Goal: Task Accomplishment & Management: Complete application form

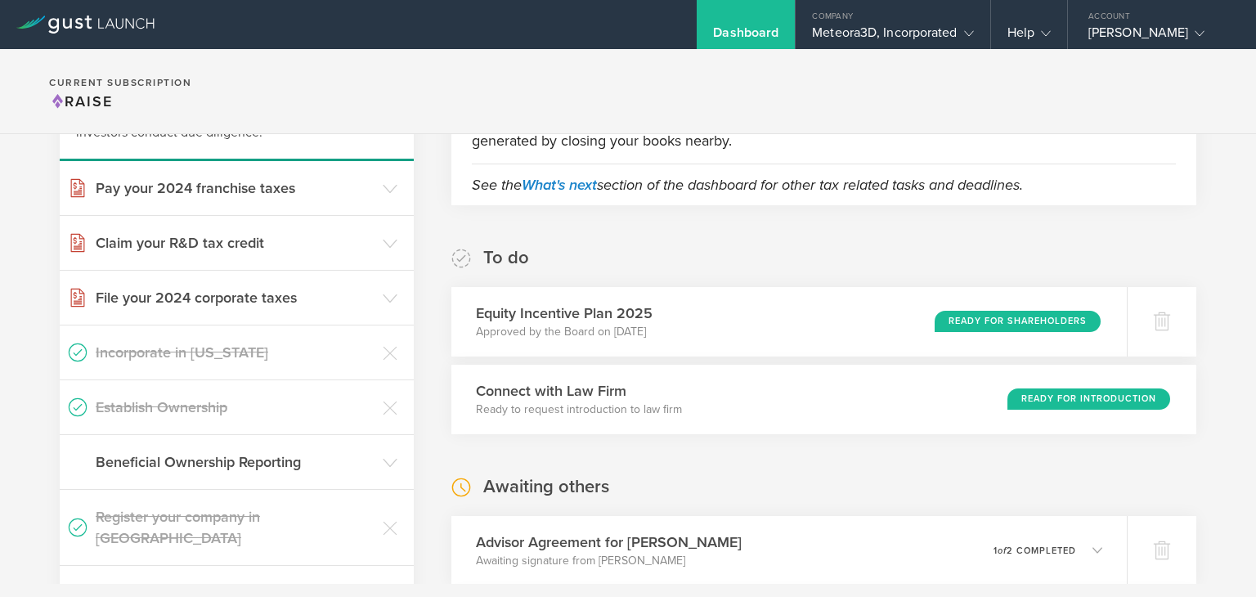
scroll to position [176, 0]
click at [995, 325] on div "Ready for Shareholders" at bounding box center [1021, 321] width 169 height 22
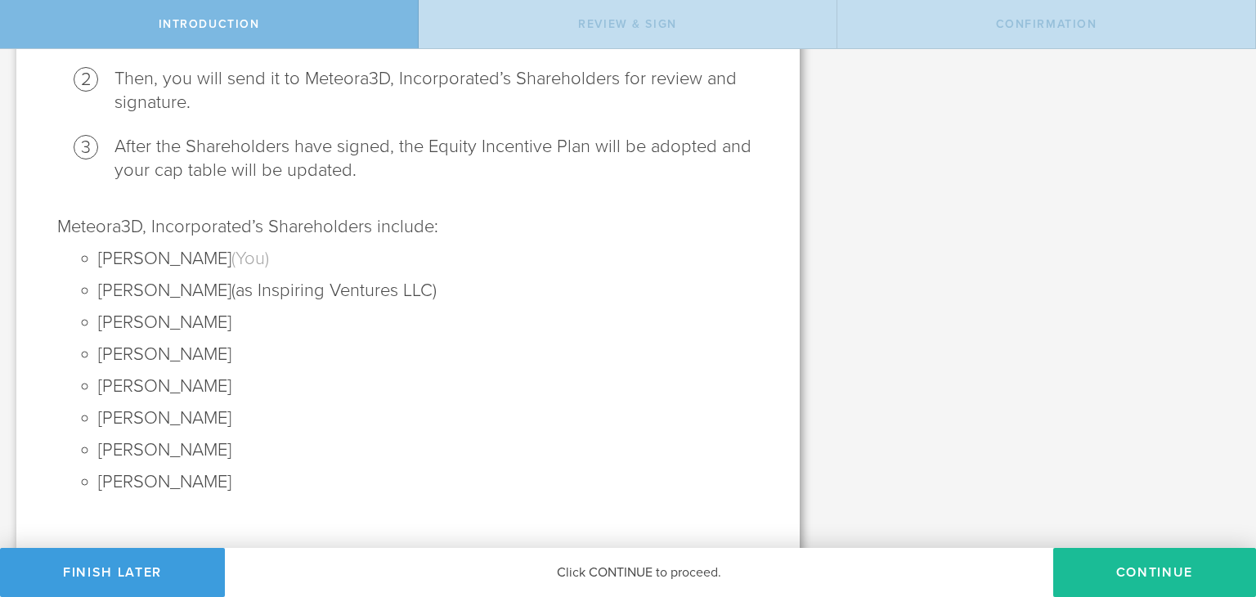
scroll to position [281, 0]
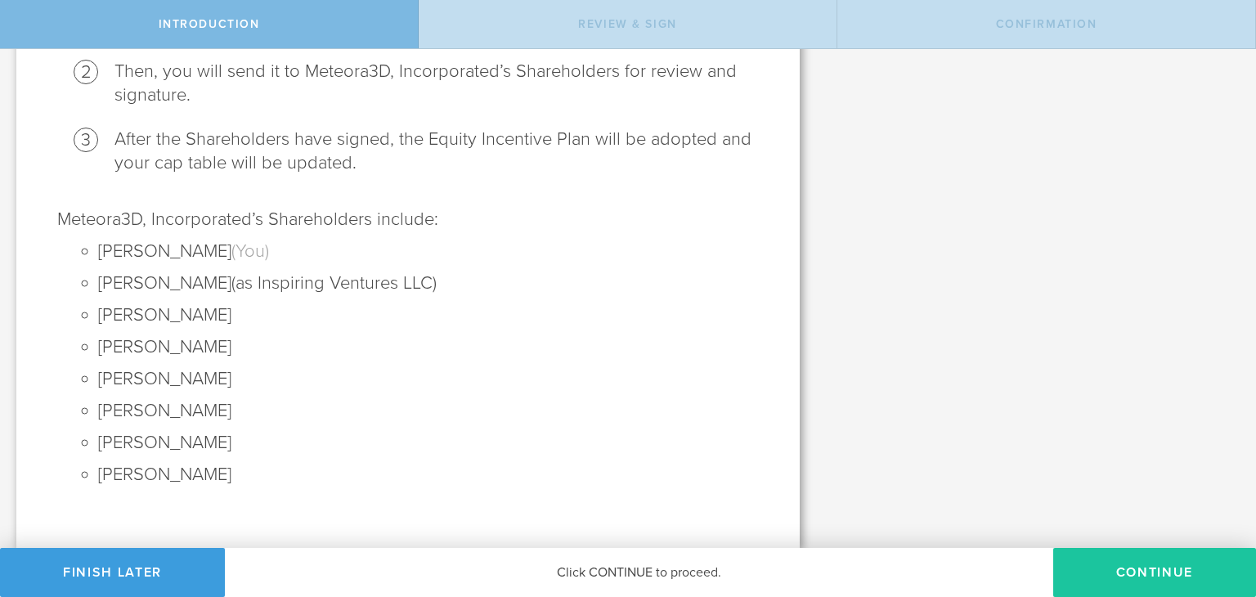
click at [1150, 567] on button "Continue" at bounding box center [1154, 572] width 203 height 49
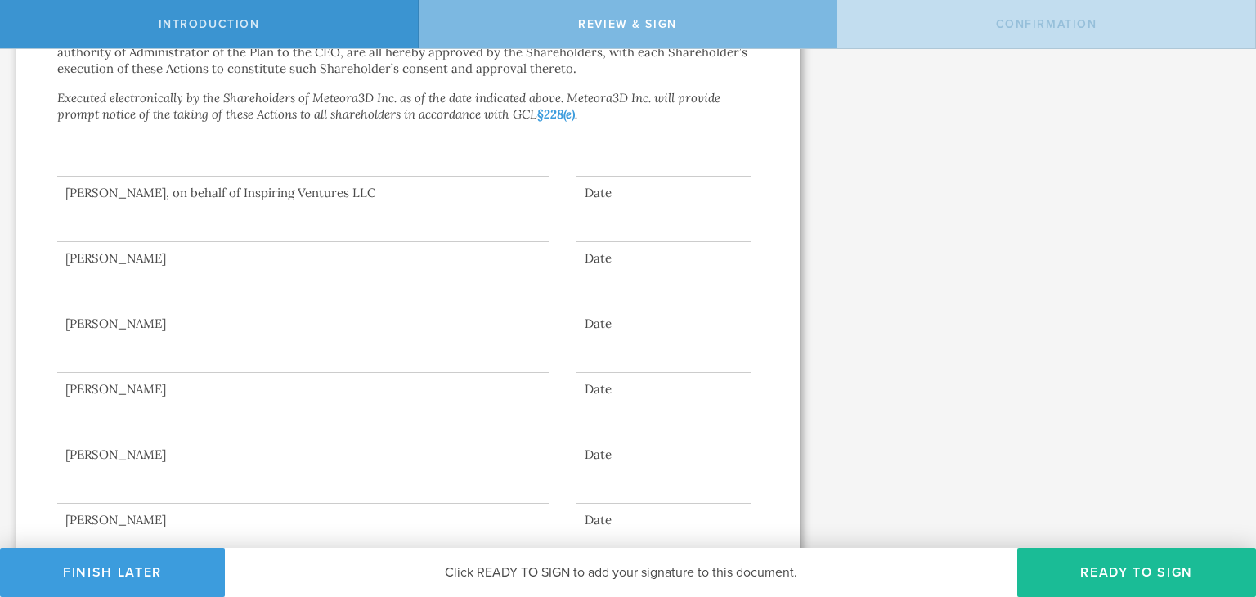
scroll to position [768, 0]
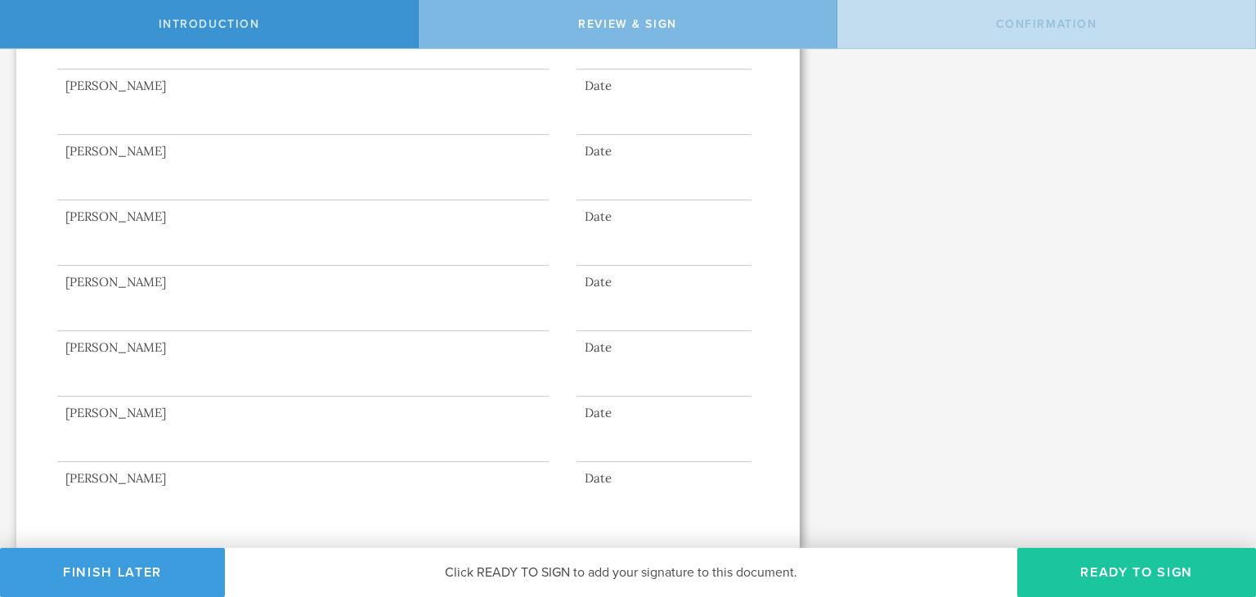
click at [1089, 570] on button "Ready to Sign" at bounding box center [1136, 572] width 239 height 49
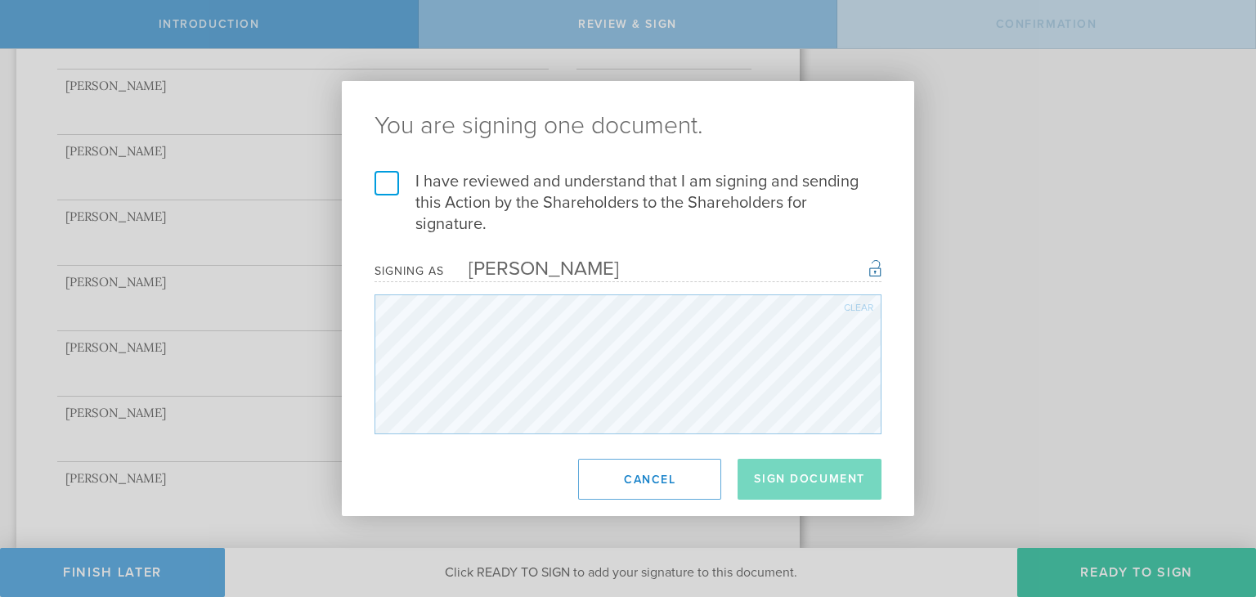
click at [370, 183] on div "I have reviewed and understand that I am signing and sending this Action by the…" at bounding box center [628, 302] width 572 height 263
click at [389, 183] on label "I have reviewed and understand that I am signing and sending this Action by the…" at bounding box center [627, 203] width 507 height 64
click at [0, 0] on input "I have reviewed and understand that I am signing and sending this Action by the…" at bounding box center [0, 0] width 0 height 0
click at [817, 490] on button "Sign Document" at bounding box center [809, 479] width 144 height 41
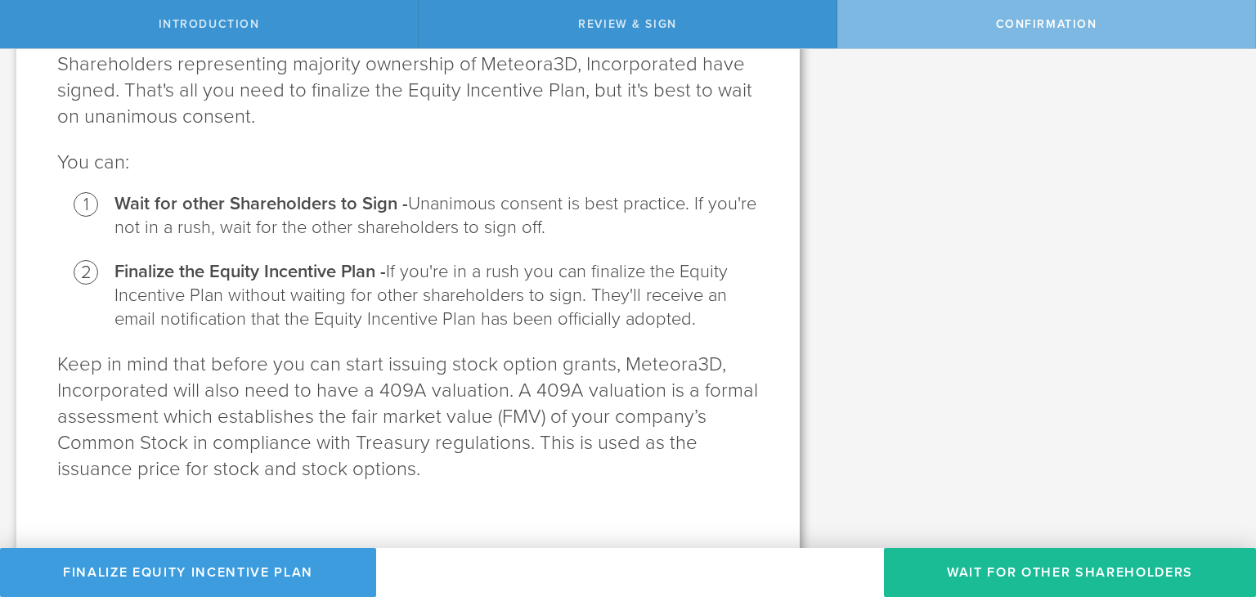
scroll to position [179, 0]
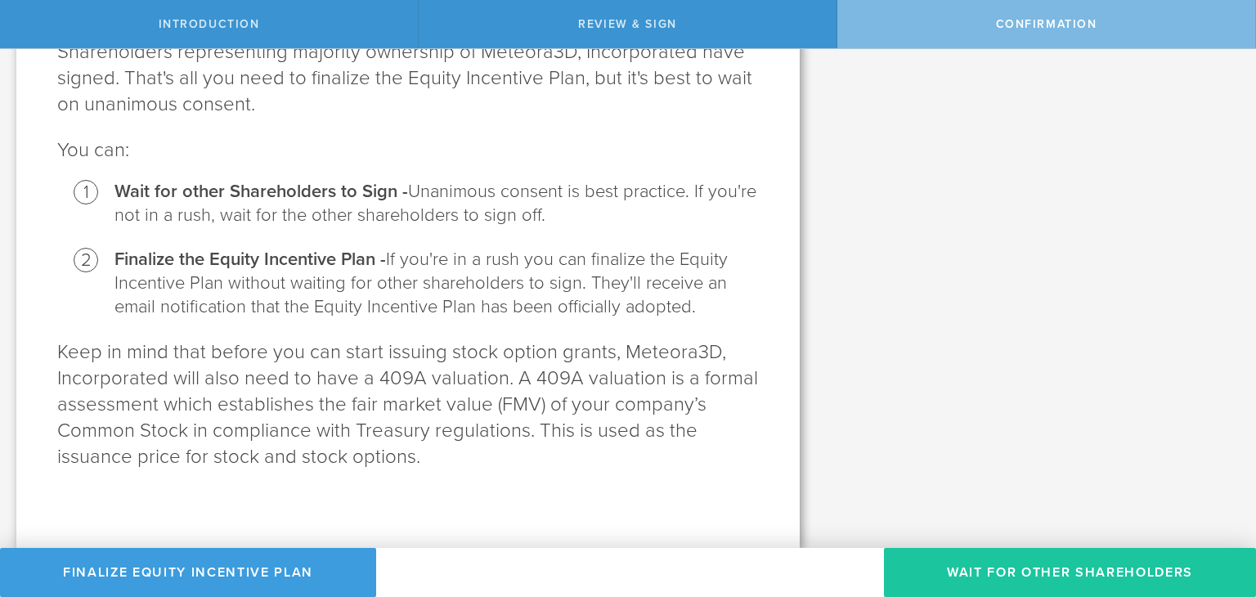
click at [1108, 572] on button "Wait for other Shareholders" at bounding box center [1070, 572] width 372 height 49
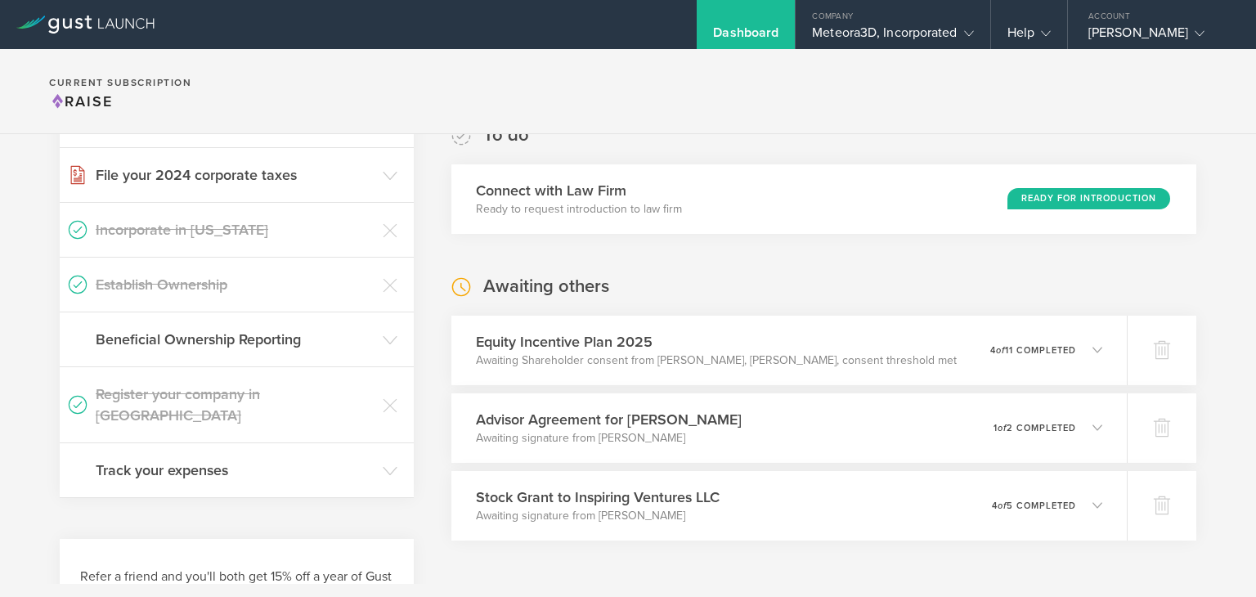
scroll to position [300, 0]
click at [1055, 350] on p "4 of 11 completed" at bounding box center [1036, 347] width 87 height 9
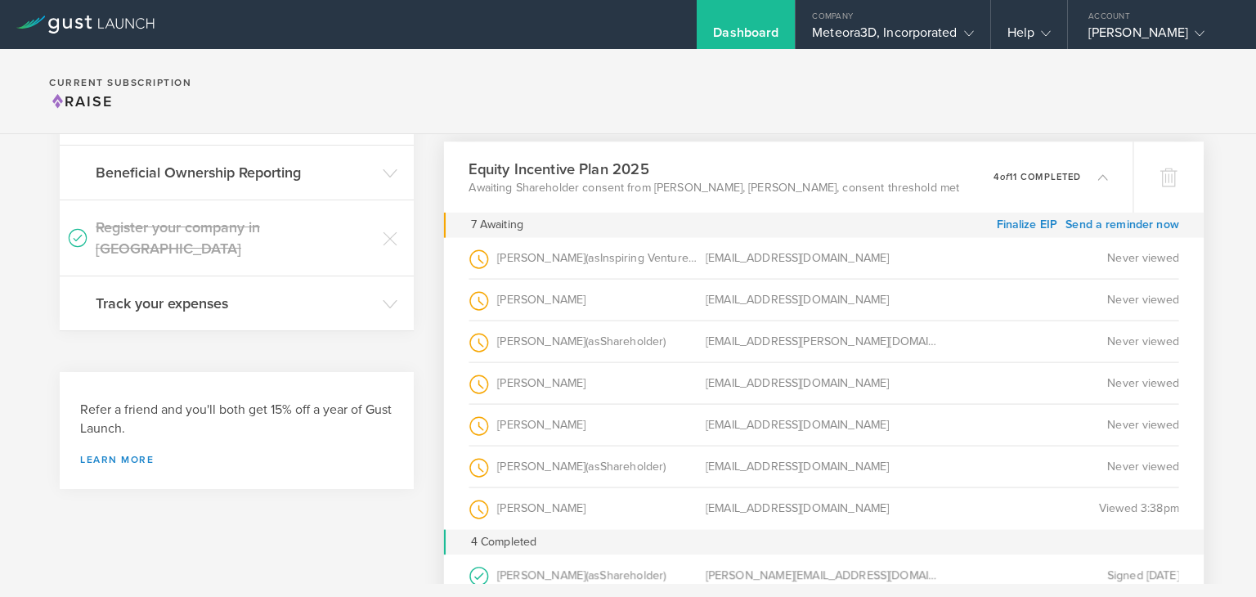
scroll to position [476, 0]
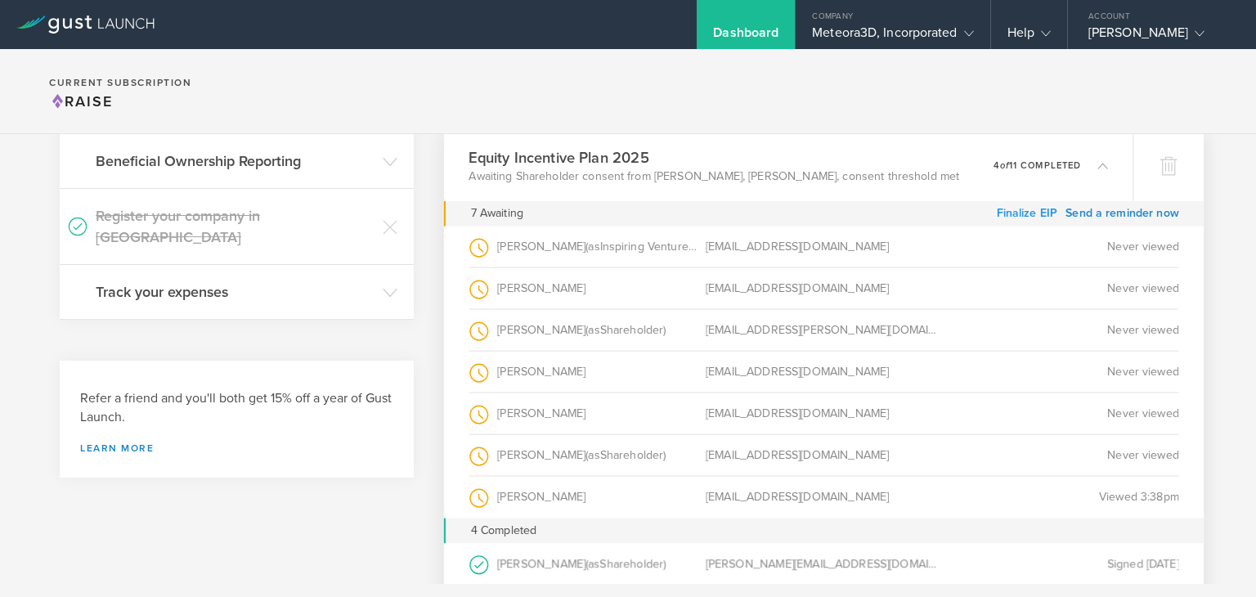
click at [1016, 207] on link "Finalize EIP" at bounding box center [1026, 212] width 60 height 25
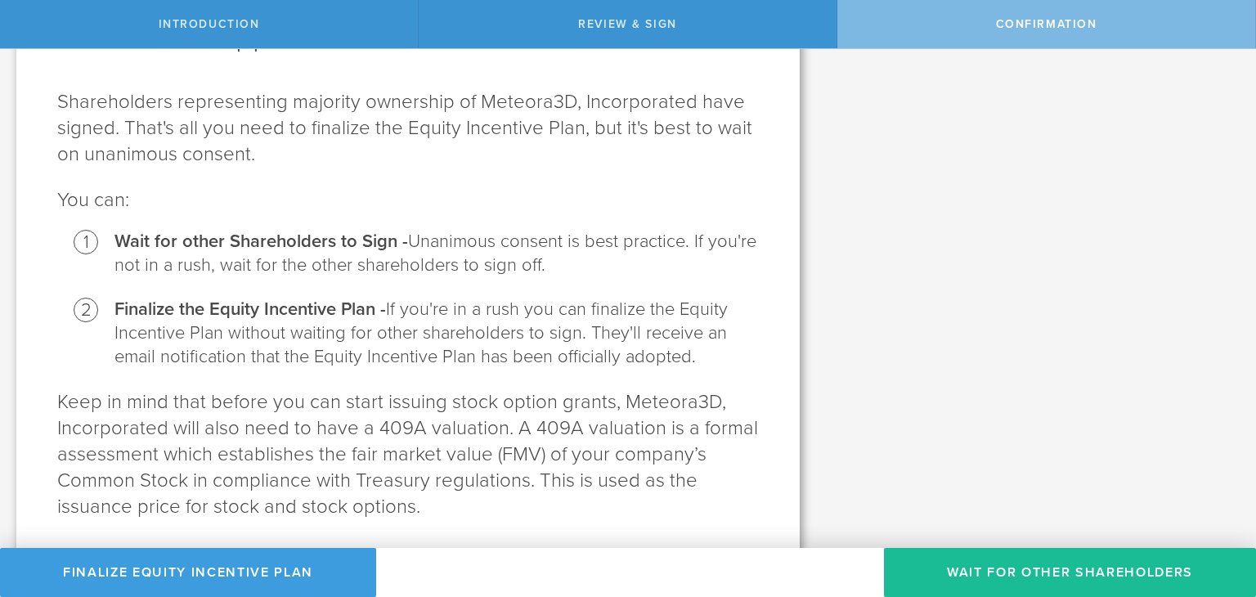
scroll to position [179, 0]
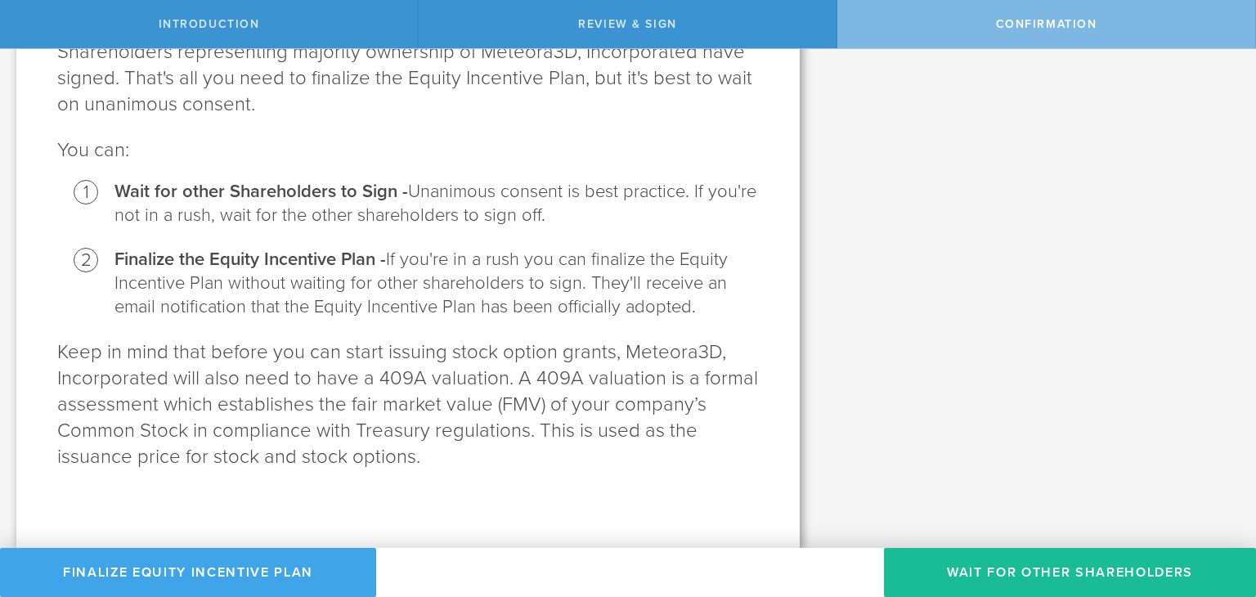
click at [199, 573] on button "Finalize Equity Incentive Plan" at bounding box center [188, 572] width 376 height 49
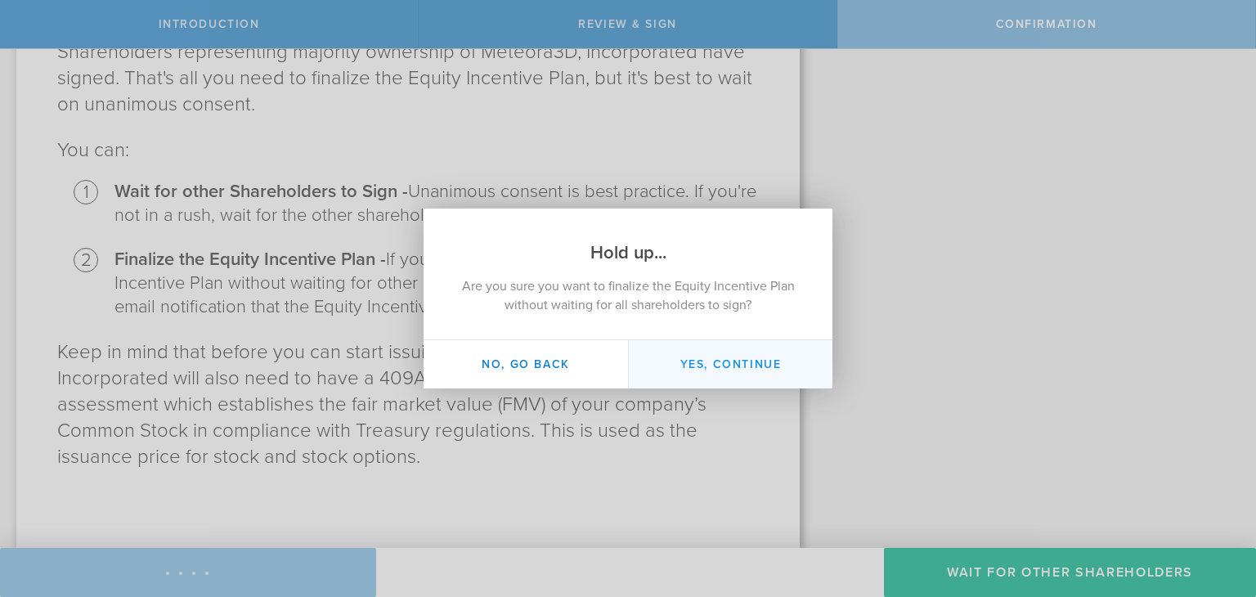
click at [703, 361] on button "Yes, continue" at bounding box center [730, 364] width 204 height 48
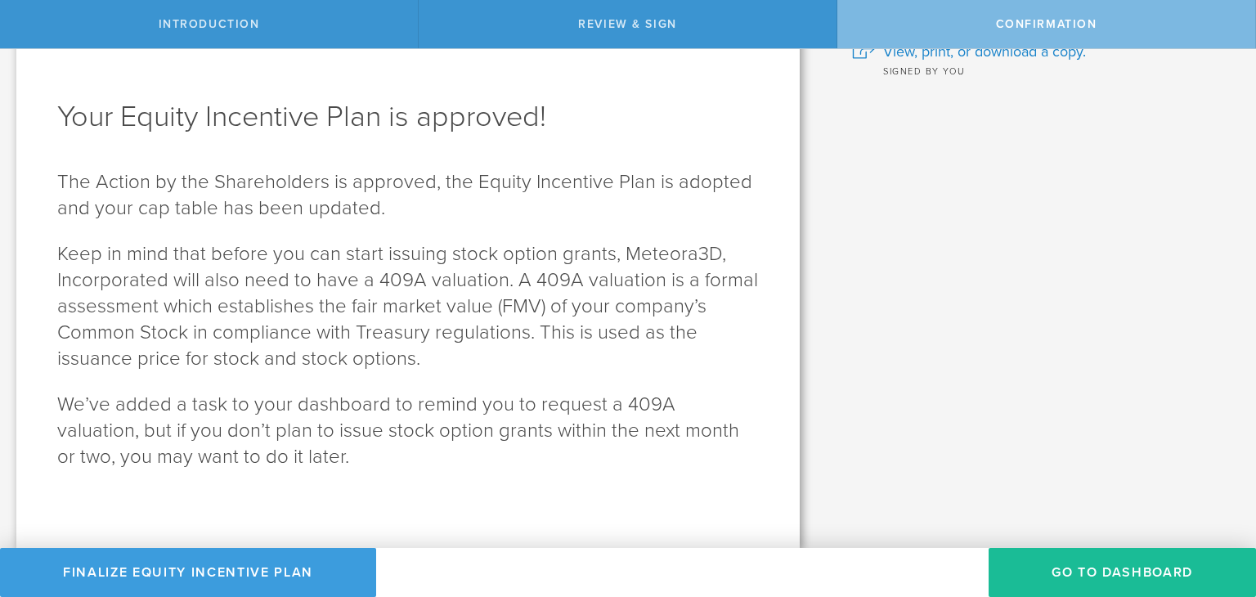
scroll to position [49, 0]
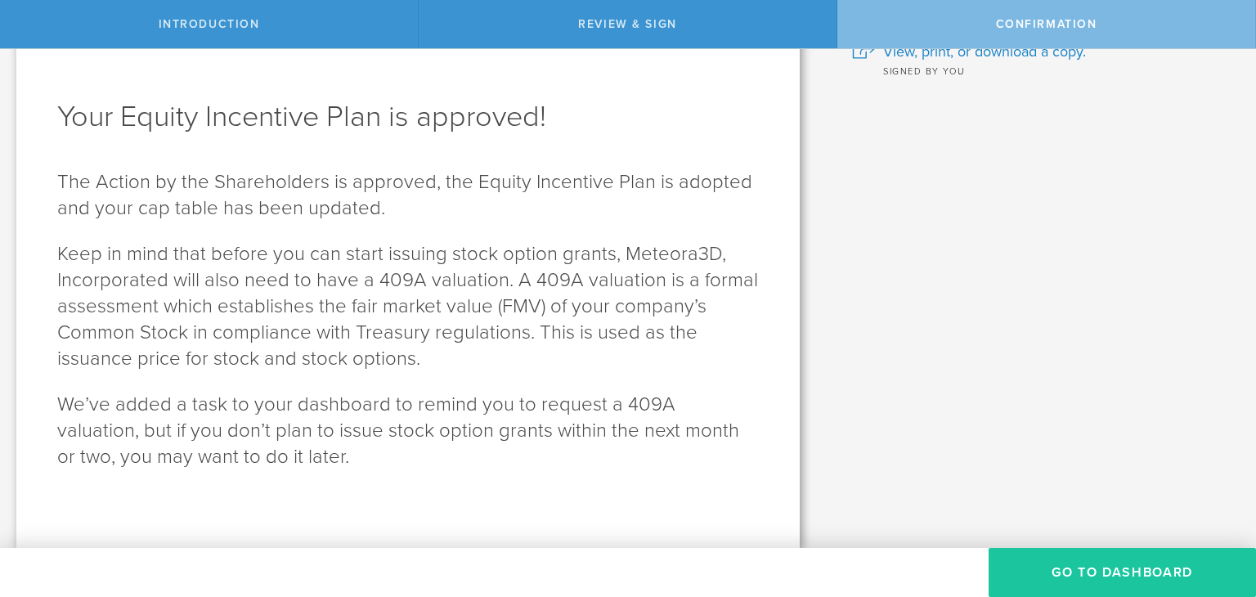
click at [1092, 569] on button "Go to Dashboard" at bounding box center [1121, 572] width 267 height 49
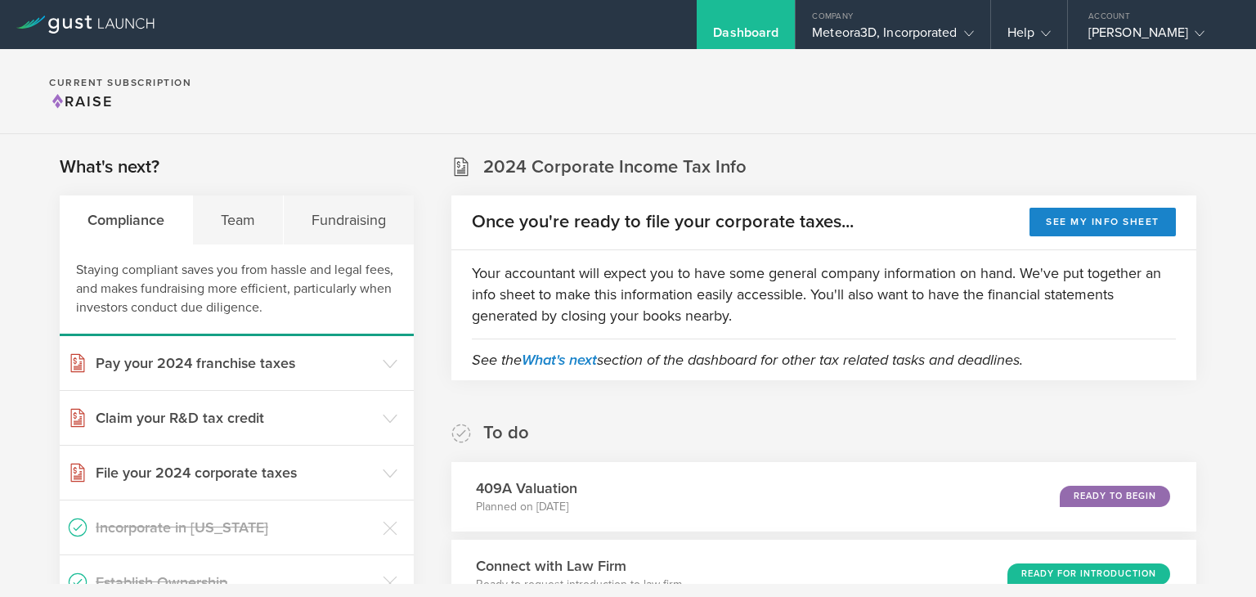
scroll to position [101, 0]
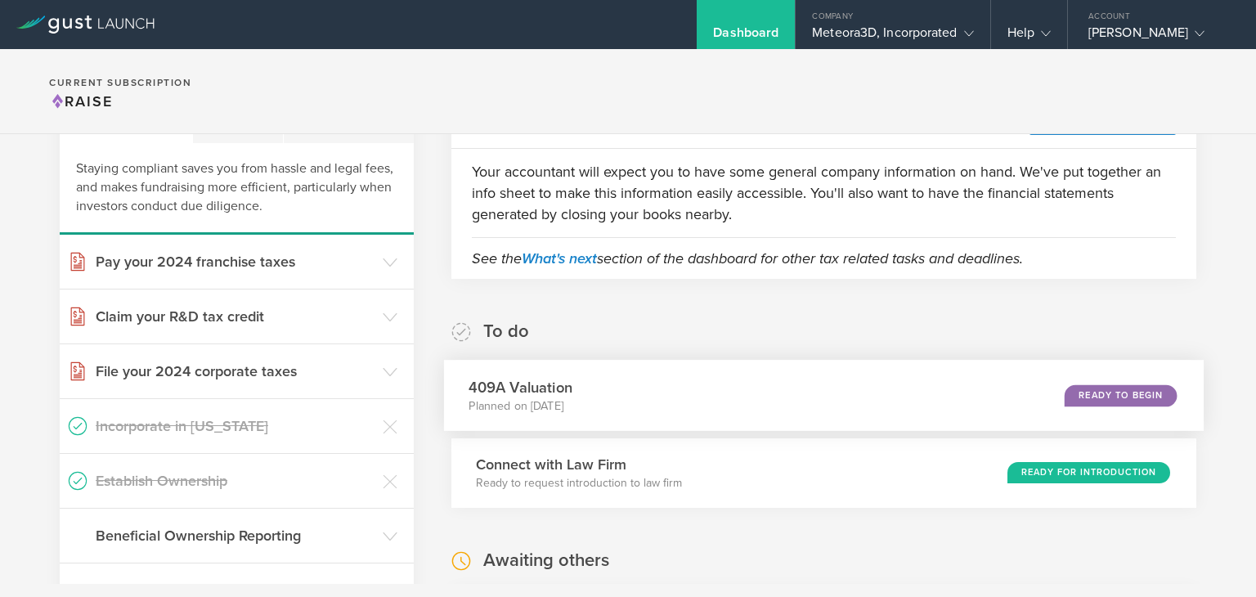
click at [1100, 403] on div "Ready to Begin" at bounding box center [1120, 395] width 112 height 22
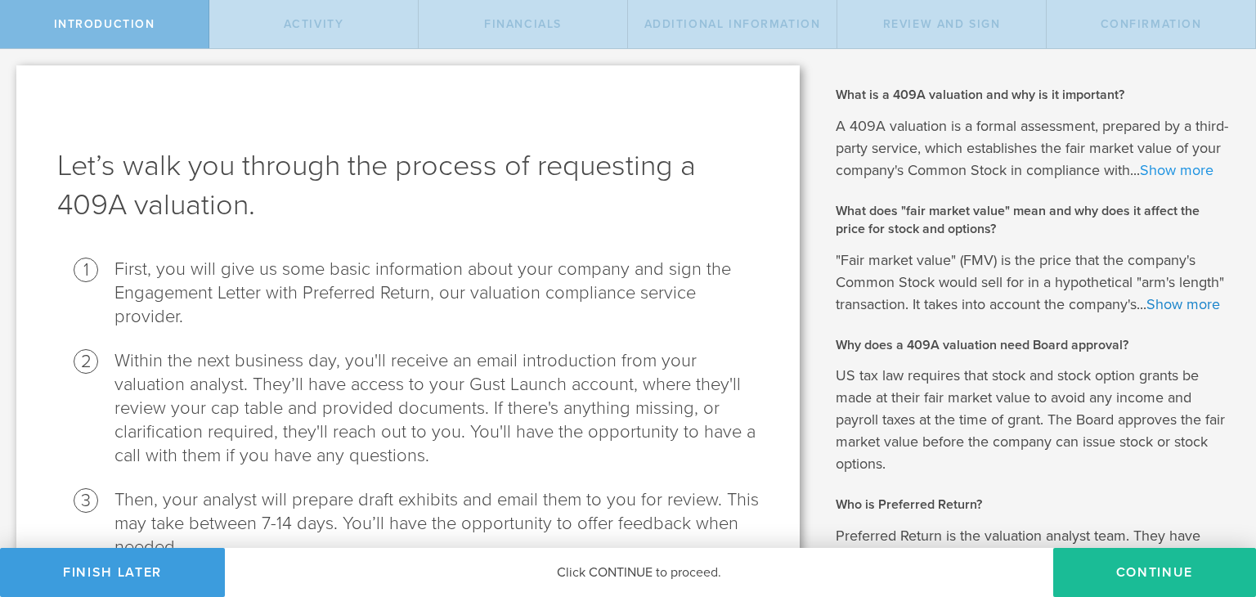
click at [1140, 179] on link "Show more" at bounding box center [1177, 170] width 74 height 18
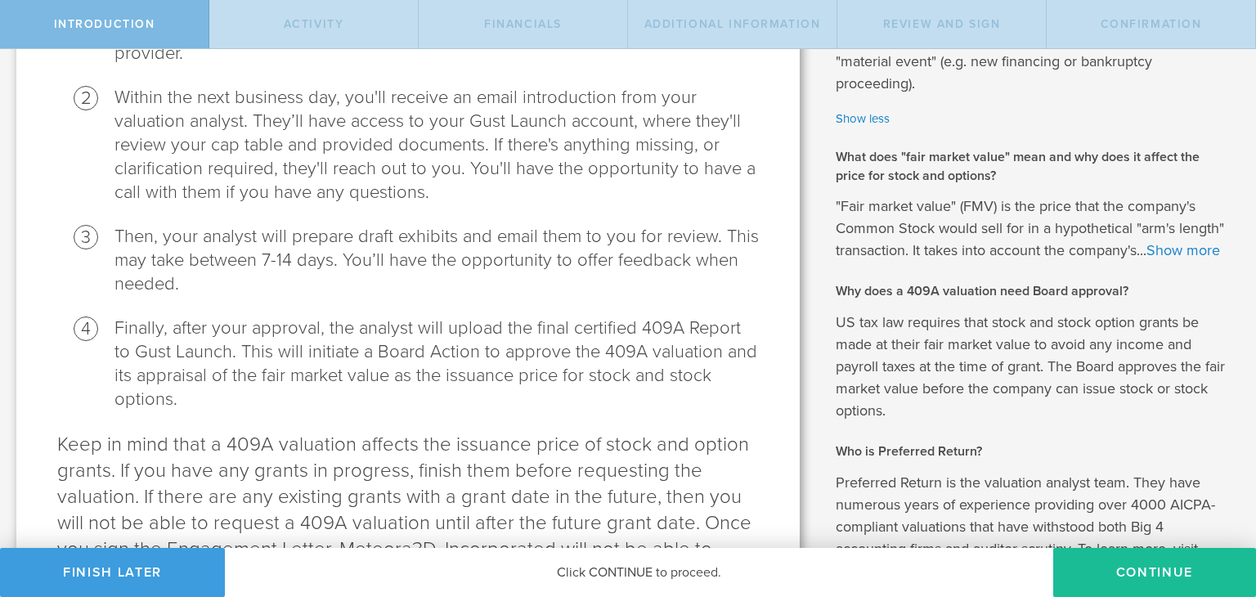
scroll to position [267, 0]
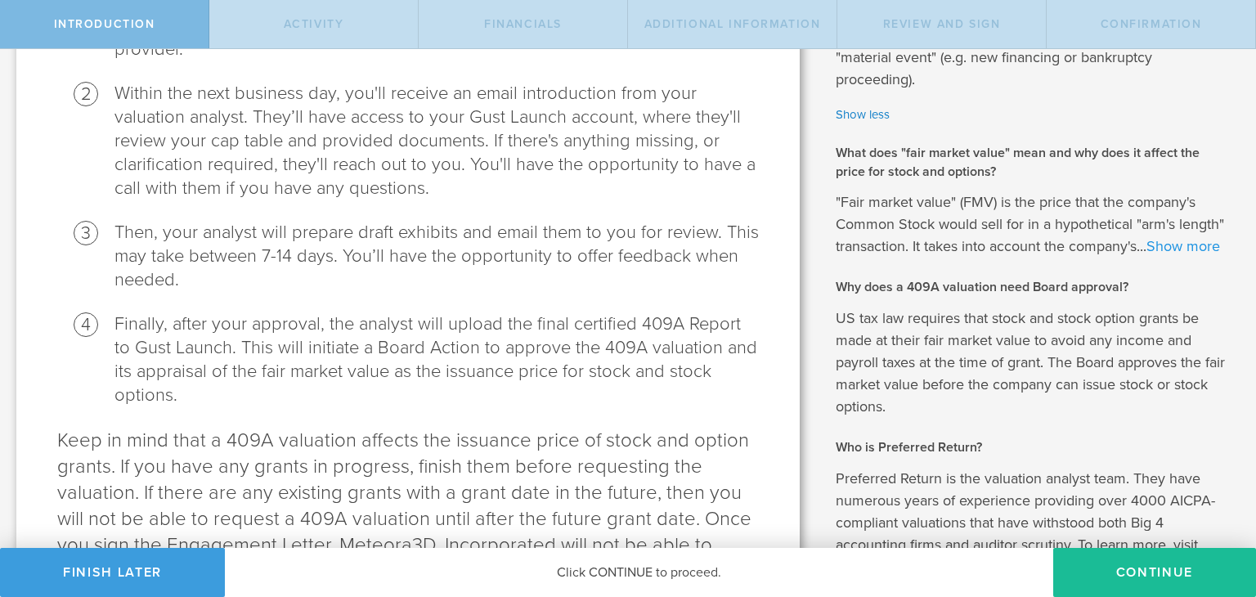
click at [1146, 255] on link "Show more" at bounding box center [1183, 246] width 74 height 18
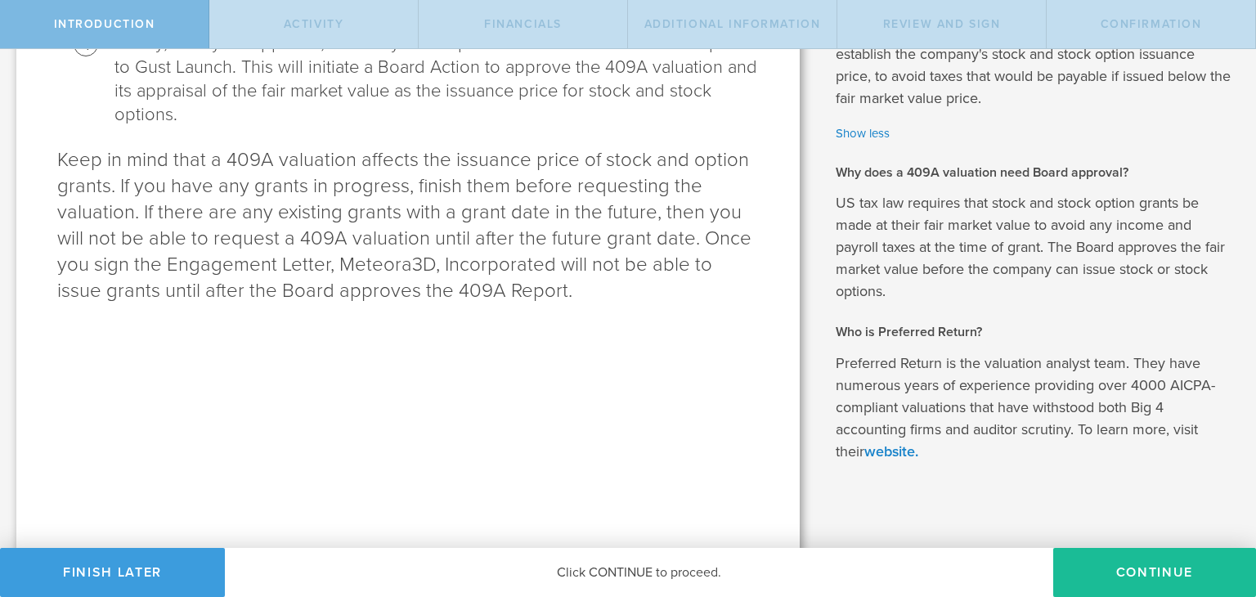
scroll to position [559, 0]
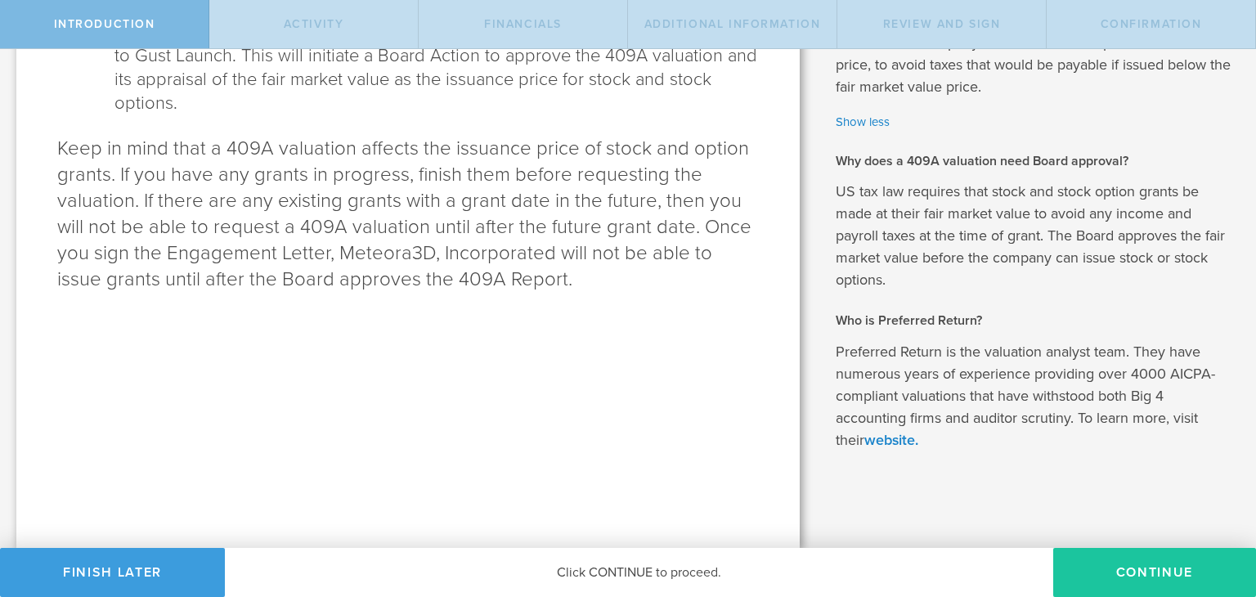
click at [1141, 575] on button "Continue" at bounding box center [1154, 572] width 203 height 49
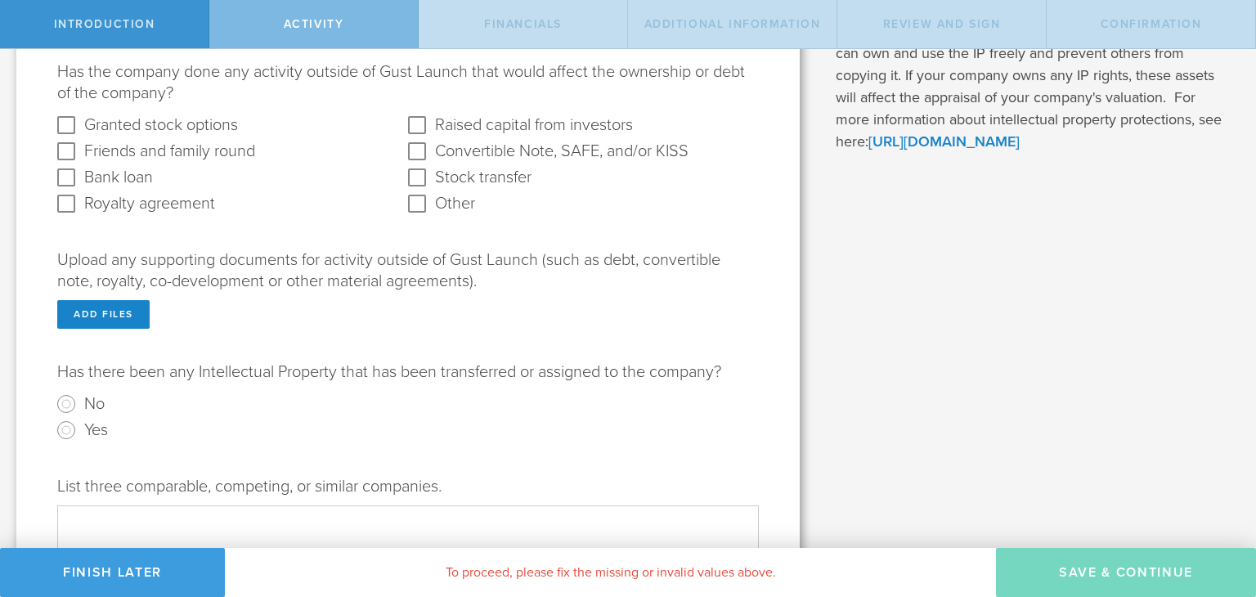
scroll to position [160, 0]
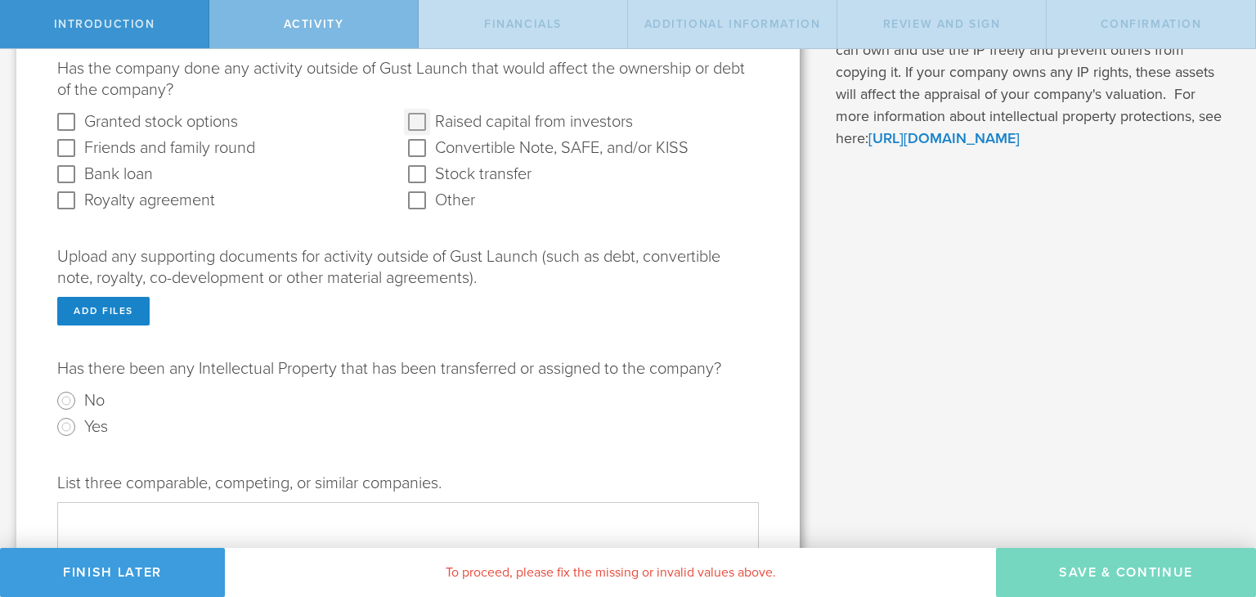
click at [414, 122] on investors "Raised capital from investors" at bounding box center [417, 122] width 26 height 26
checkbox investors "true"
click at [65, 425] on input "Yes" at bounding box center [66, 427] width 26 height 26
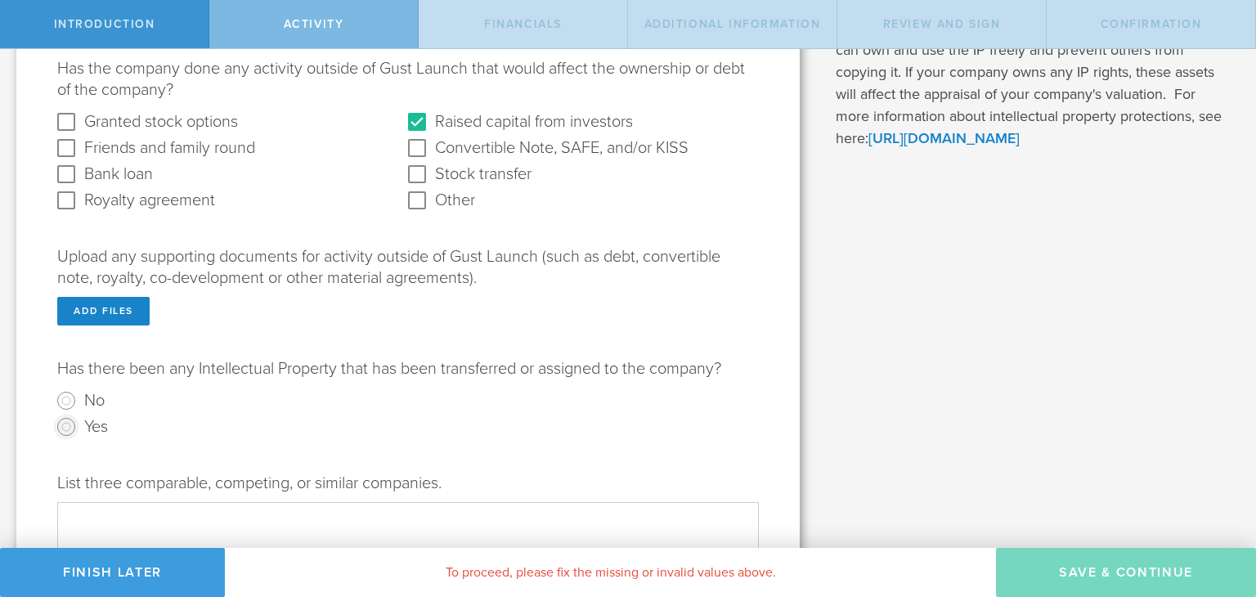
radio input "true"
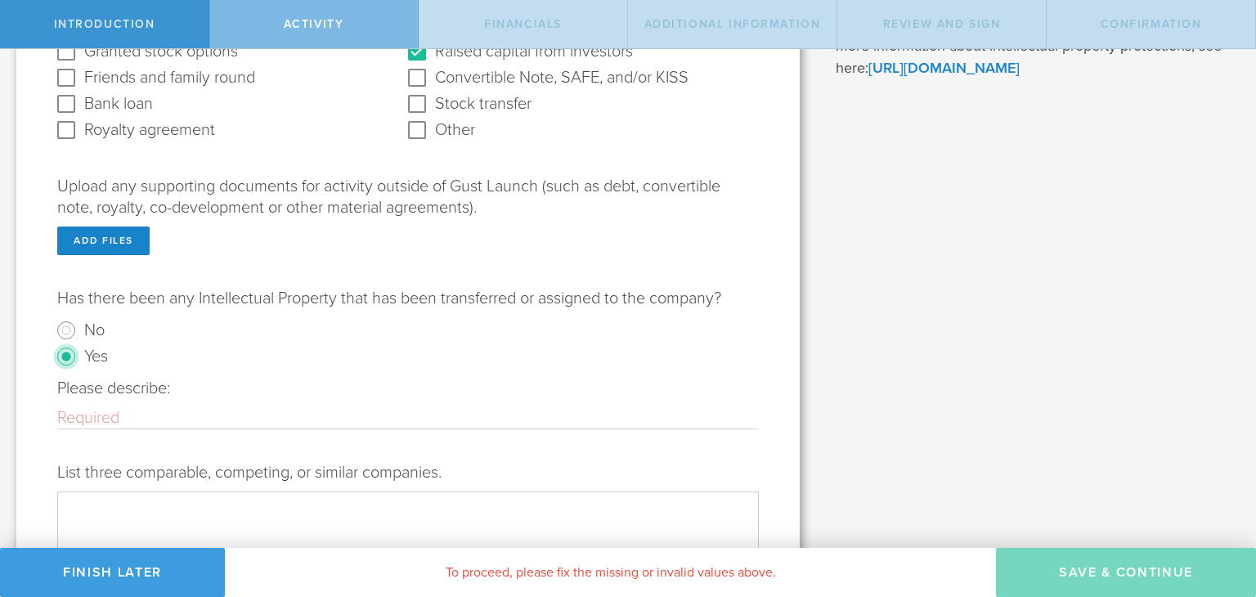
scroll to position [229, 0]
click at [153, 419] on input "Please describe:" at bounding box center [407, 419] width 701 height 21
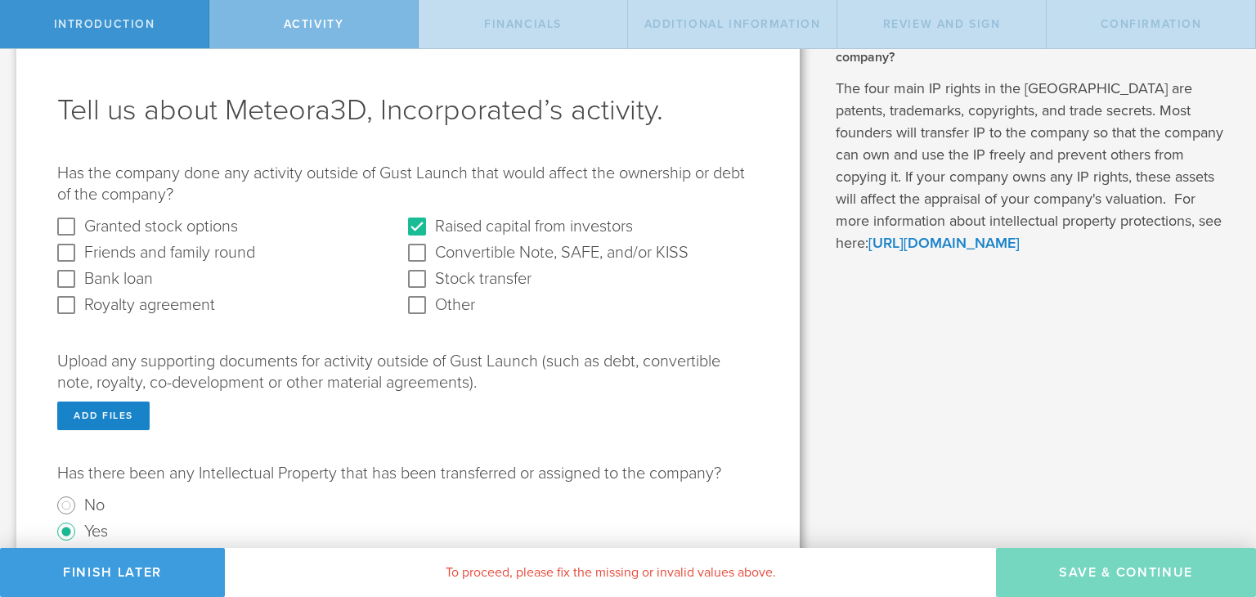
scroll to position [0, 0]
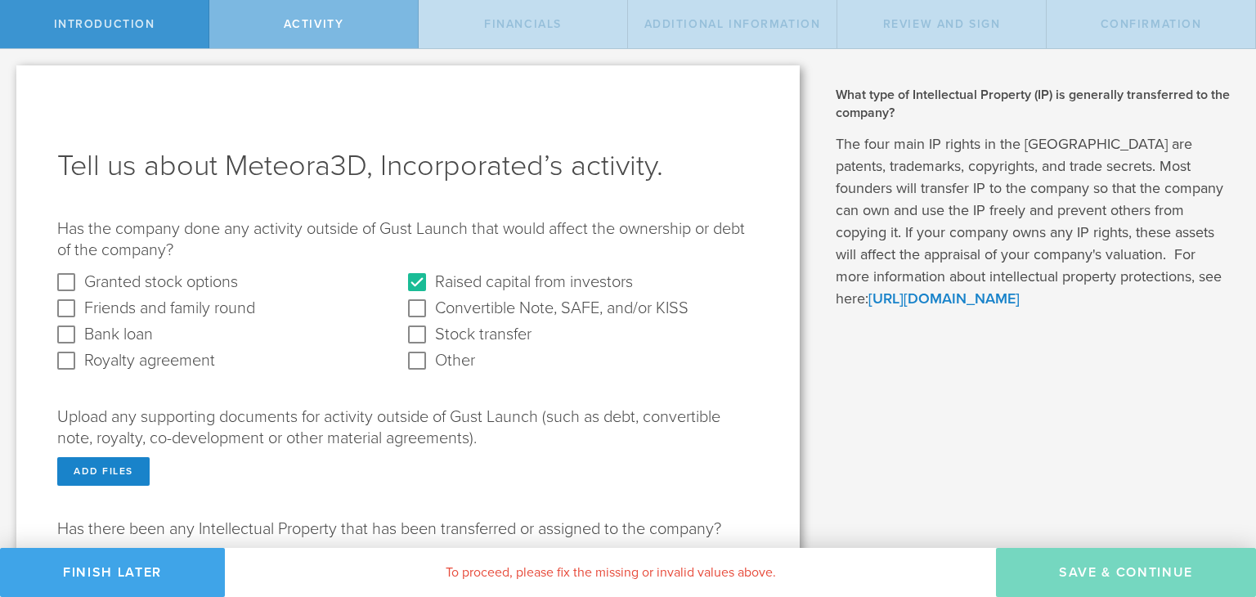
click at [166, 558] on button "Finish Later" at bounding box center [112, 572] width 225 height 49
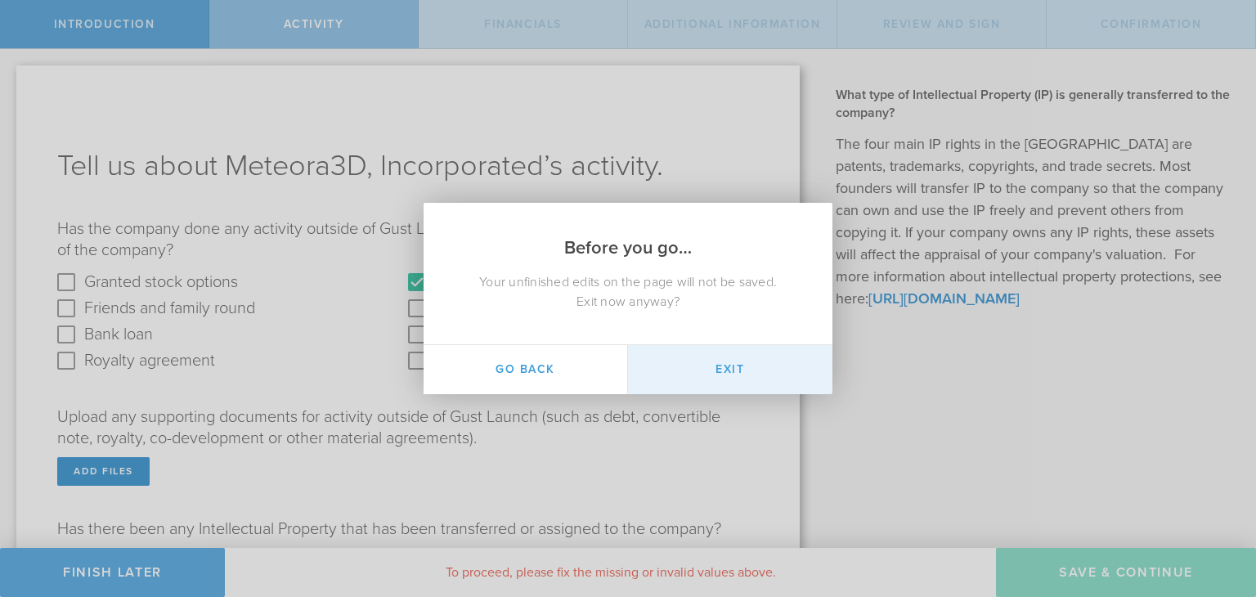
click at [718, 374] on button "Exit" at bounding box center [730, 369] width 204 height 49
